Goal: Task Accomplishment & Management: Manage account settings

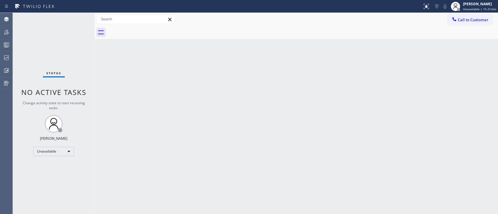
click at [419, 141] on div "Back to Dashboard Change Sender ID Customers Technicians Select a contact Outbo…" at bounding box center [296, 114] width 403 height 202
click at [422, 114] on div "Back to Dashboard Change Sender ID Customers Technicians Select a contact Outbo…" at bounding box center [296, 114] width 403 height 202
click at [90, 78] on div "Status No active tasks Change activity state to start receiving tasks. [PERSON_…" at bounding box center [54, 114] width 82 height 202
click at [76, 134] on div "Status No active tasks Change activity state to start receiving tasks. [PERSON_…" at bounding box center [54, 114] width 82 height 202
click at [1, 47] on div at bounding box center [6, 44] width 13 height 7
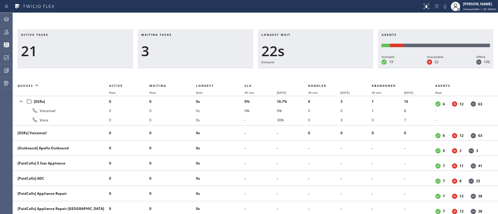
click at [86, 32] on div "Active tasks 21" at bounding box center [76, 48] width 116 height 39
click at [7, 17] on icon at bounding box center [6, 19] width 7 height 7
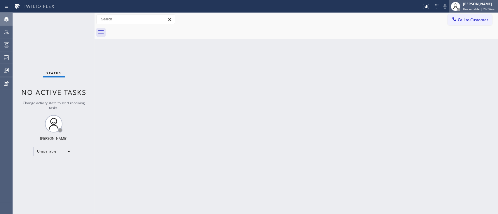
click at [463, 7] on span "Unavailable | 2h 36min" at bounding box center [479, 9] width 33 height 4
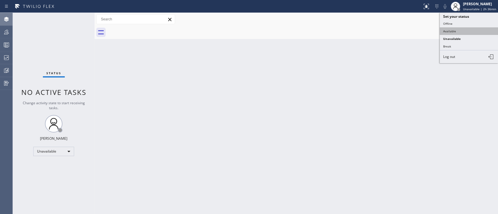
click at [455, 29] on button "Available" at bounding box center [469, 31] width 58 height 8
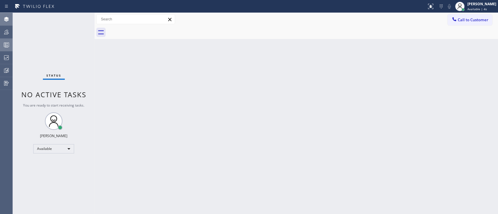
click at [3, 48] on icon at bounding box center [6, 44] width 7 height 7
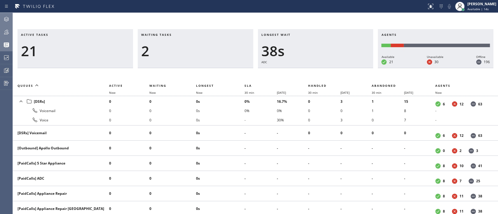
click at [3, 28] on div at bounding box center [6, 32] width 13 height 12
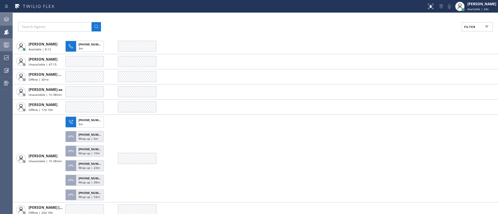
scroll to position [728, 0]
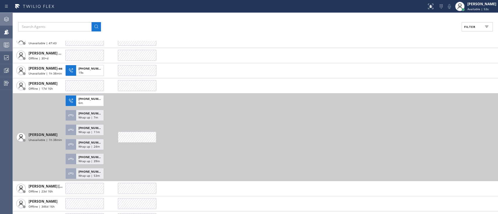
click at [42, 168] on td "[PERSON_NAME] Unavailable | 1h 38min" at bounding box center [39, 137] width 53 height 88
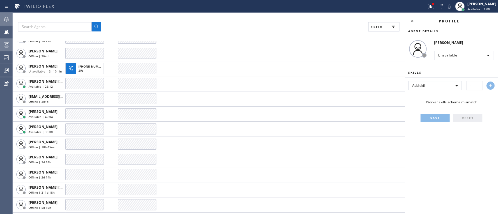
scroll to position [362, 0]
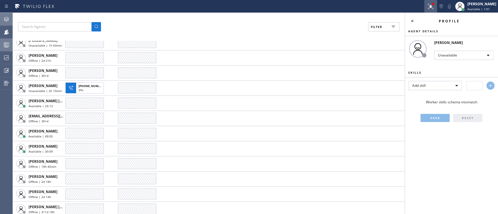
click at [428, 4] on div at bounding box center [430, 6] width 13 height 7
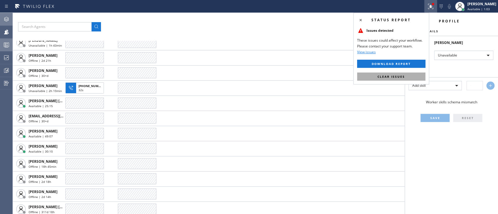
click at [395, 74] on button "Clear issues" at bounding box center [391, 77] width 68 height 8
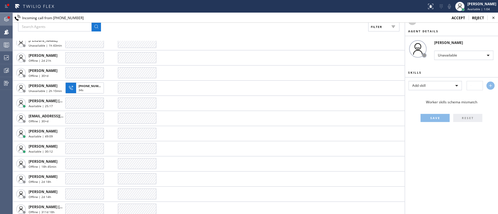
click at [414, 24] on icon at bounding box center [412, 21] width 7 height 7
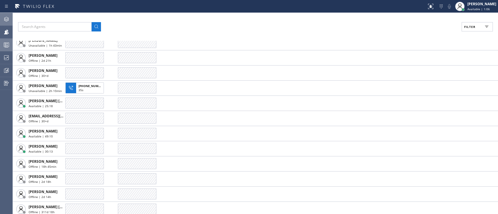
click at [5, 17] on icon at bounding box center [6, 19] width 7 height 7
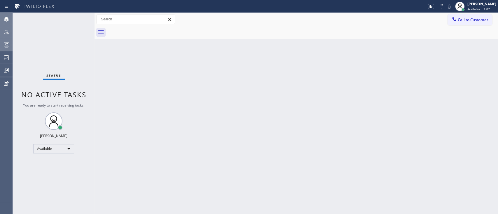
click at [7, 29] on icon at bounding box center [6, 32] width 7 height 7
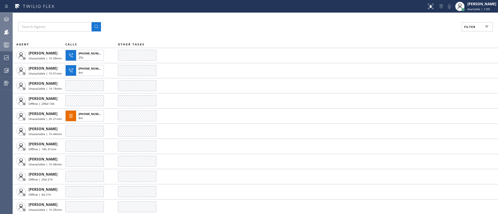
click at [476, 27] on button "Filter" at bounding box center [477, 26] width 31 height 9
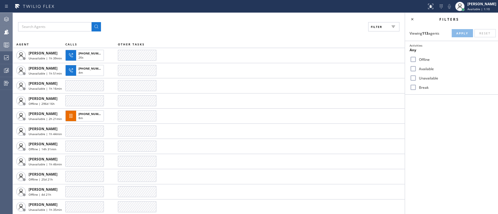
click at [418, 67] on label "Available" at bounding box center [455, 69] width 77 height 5
click at [417, 66] on input "Available" at bounding box center [413, 68] width 7 height 7
checkbox input "true"
click at [461, 36] on button "Apply" at bounding box center [462, 33] width 21 height 8
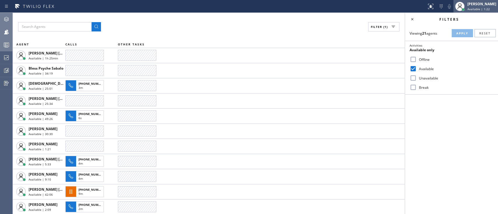
click at [465, 0] on div "[PERSON_NAME] Available | 1:22" at bounding box center [475, 6] width 45 height 13
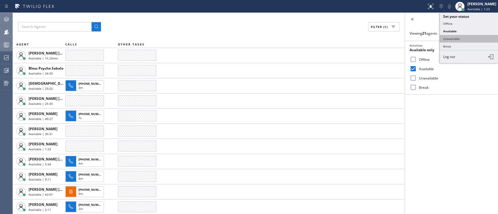
click at [453, 39] on button "Unavailable" at bounding box center [469, 39] width 58 height 8
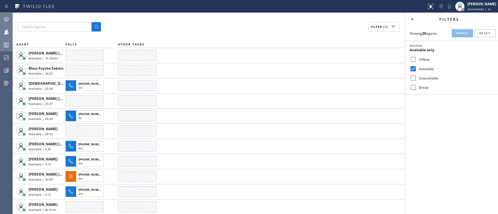
click at [0, 24] on div at bounding box center [6, 19] width 13 height 12
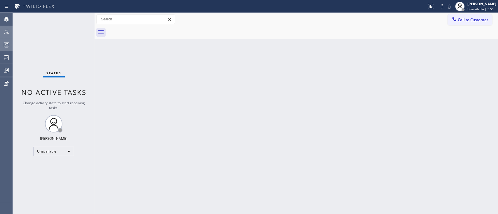
click at [472, 96] on div "Back to Dashboard Change Sender ID Customers Technicians Select a contact Outbo…" at bounding box center [296, 114] width 403 height 202
click at [348, 112] on div "Back to Dashboard Change Sender ID Customers Technicians Select a contact Outbo…" at bounding box center [296, 114] width 403 height 202
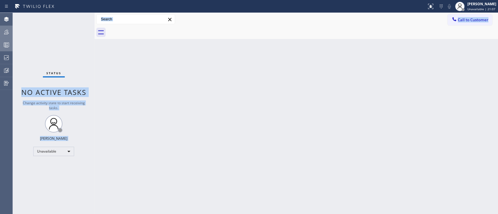
drag, startPoint x: 69, startPoint y: 81, endPoint x: 313, endPoint y: 225, distance: 282.9
click at [313, 214] on html "Status report No issues detected If you experience an issue, please download th…" at bounding box center [249, 107] width 498 height 214
click at [320, 63] on div "Back to Dashboard Change Sender ID Customers Technicians Select a contact Outbo…" at bounding box center [296, 114] width 403 height 202
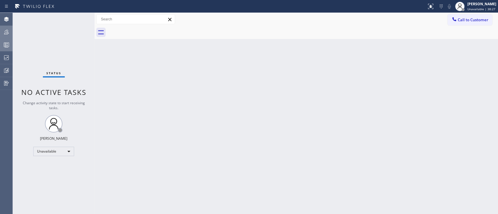
click at [446, 99] on div "Back to Dashboard Change Sender ID Customers Technicians Select a contact Outbo…" at bounding box center [296, 114] width 403 height 202
